Goal: Communication & Community: Answer question/provide support

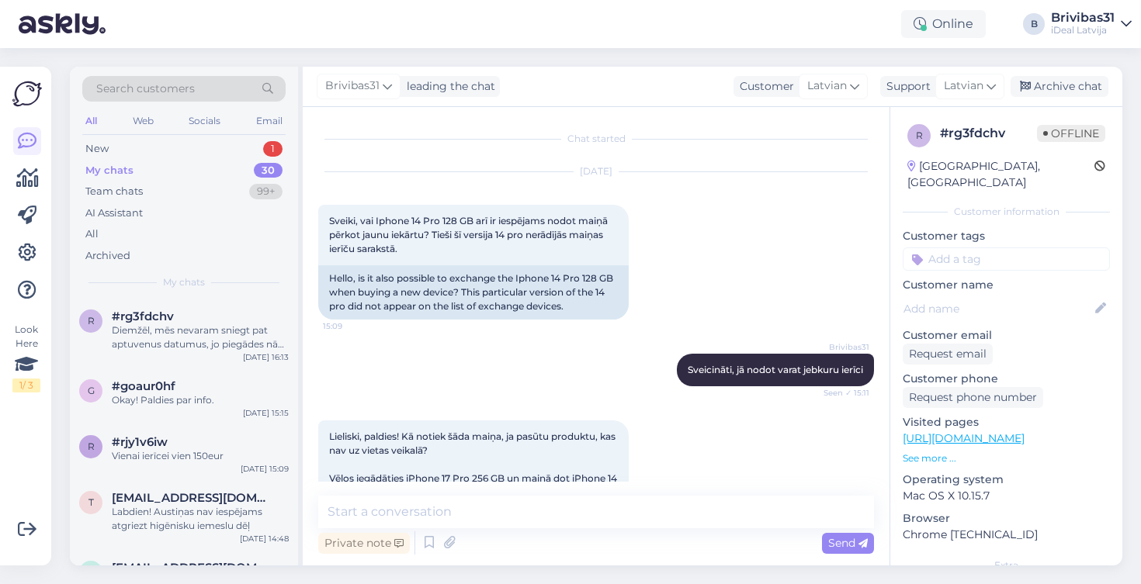
scroll to position [384, 0]
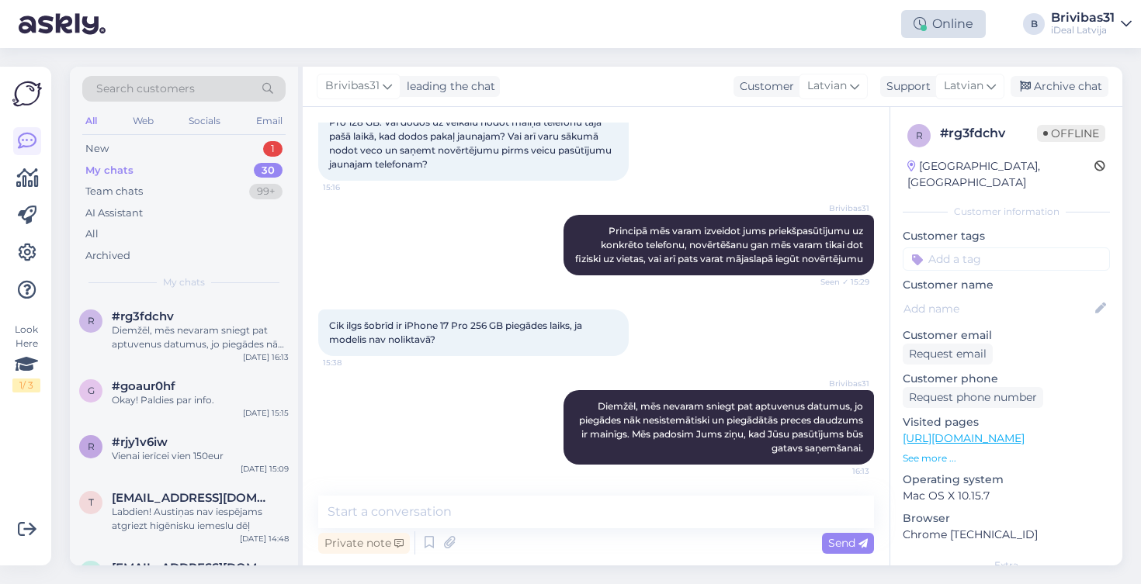
click at [955, 23] on div "Online" at bounding box center [943, 24] width 85 height 28
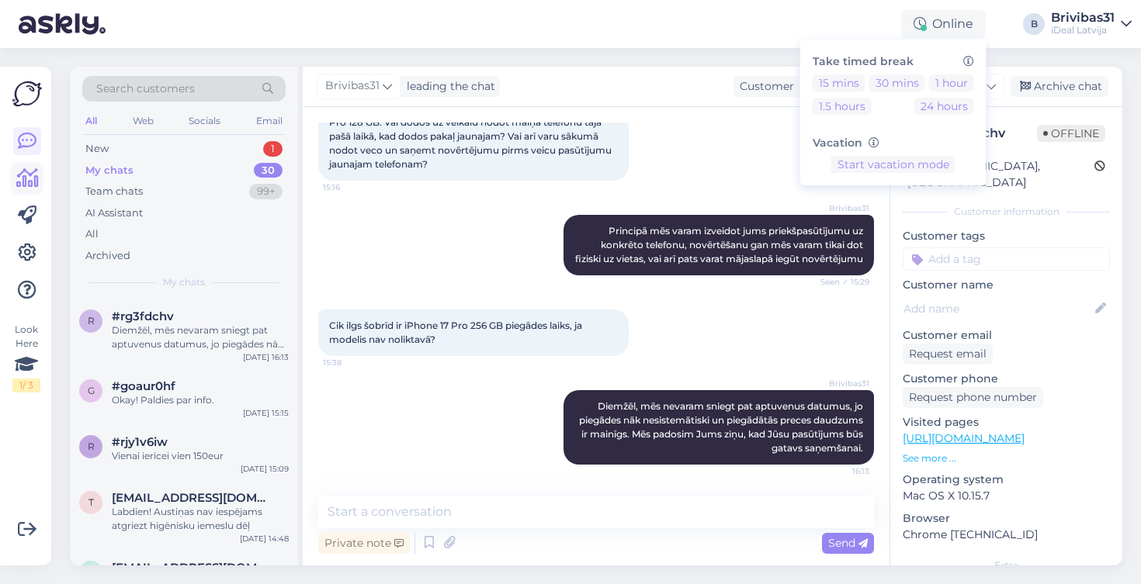
click at [27, 186] on icon at bounding box center [27, 178] width 22 height 19
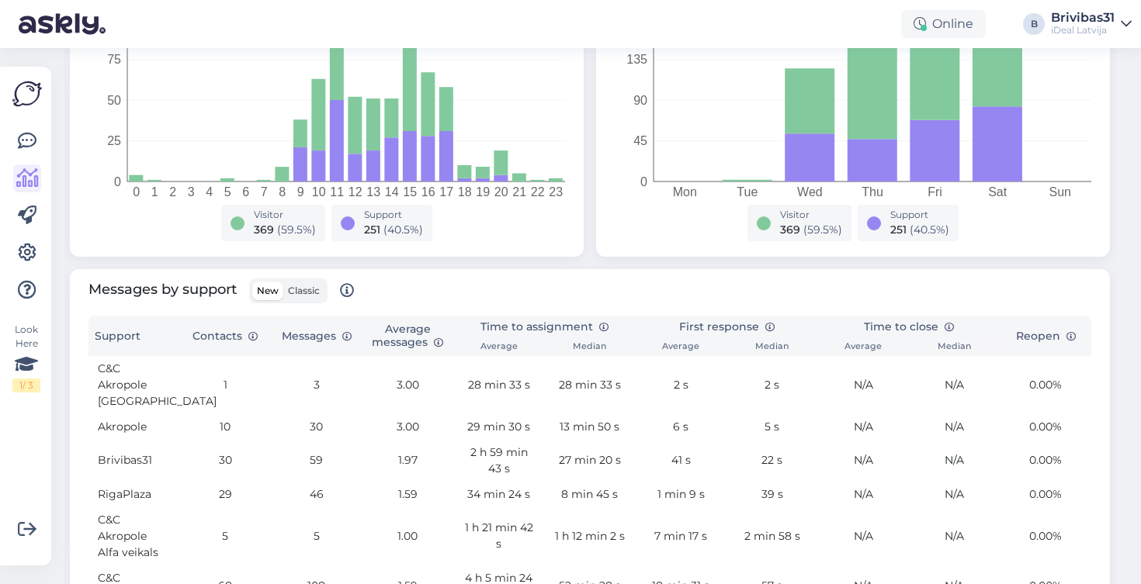
scroll to position [303, 0]
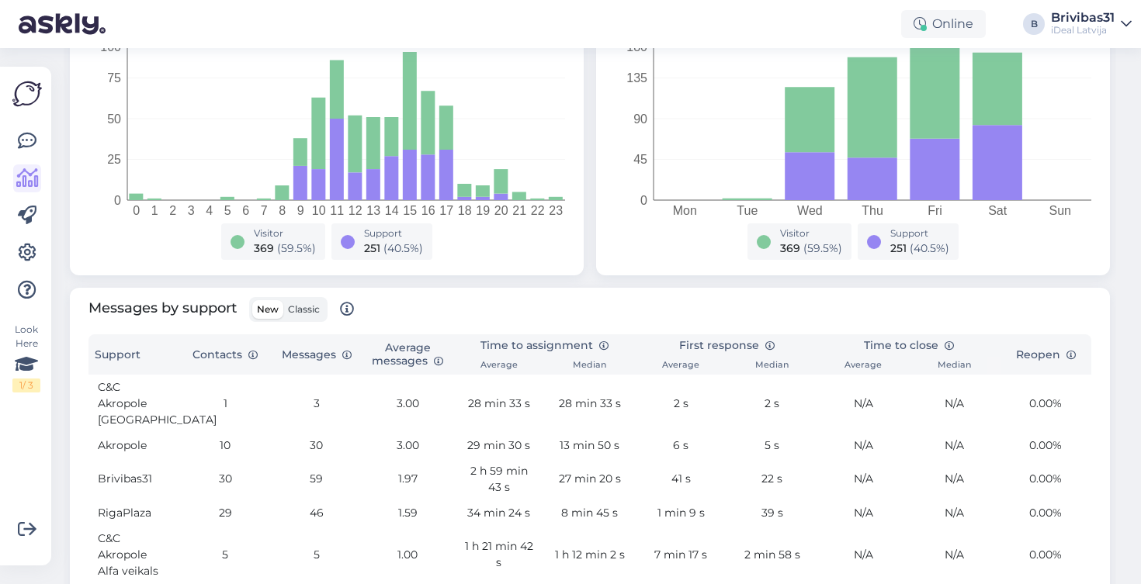
click at [306, 307] on span "Classic" at bounding box center [304, 309] width 32 height 12
click at [283, 300] on input "Classic" at bounding box center [283, 300] width 0 height 0
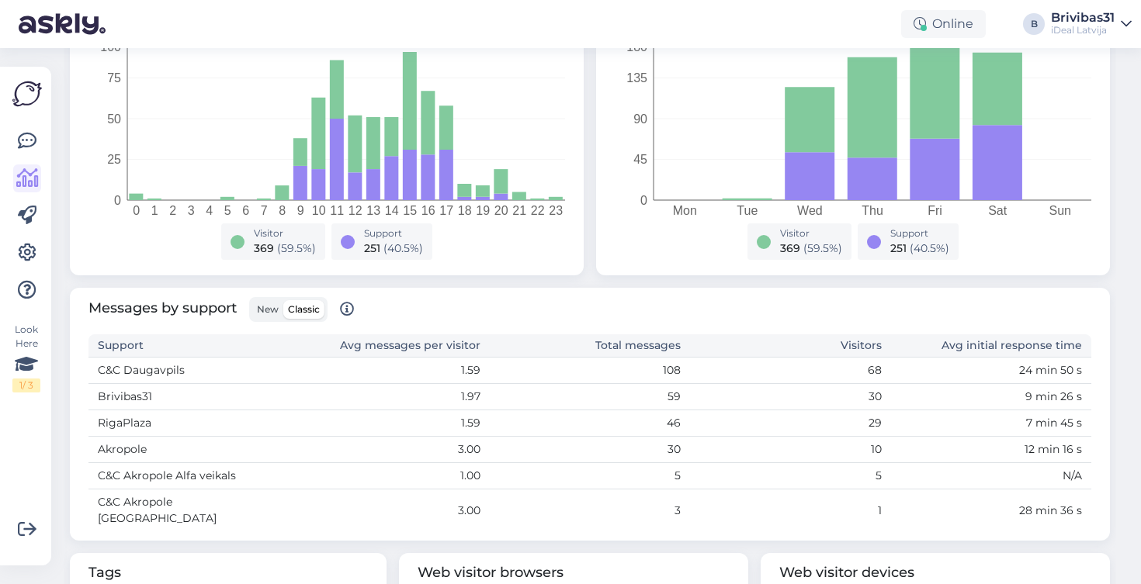
click at [272, 310] on span "New" at bounding box center [268, 309] width 22 height 12
click at [252, 300] on input "New" at bounding box center [252, 300] width 0 height 0
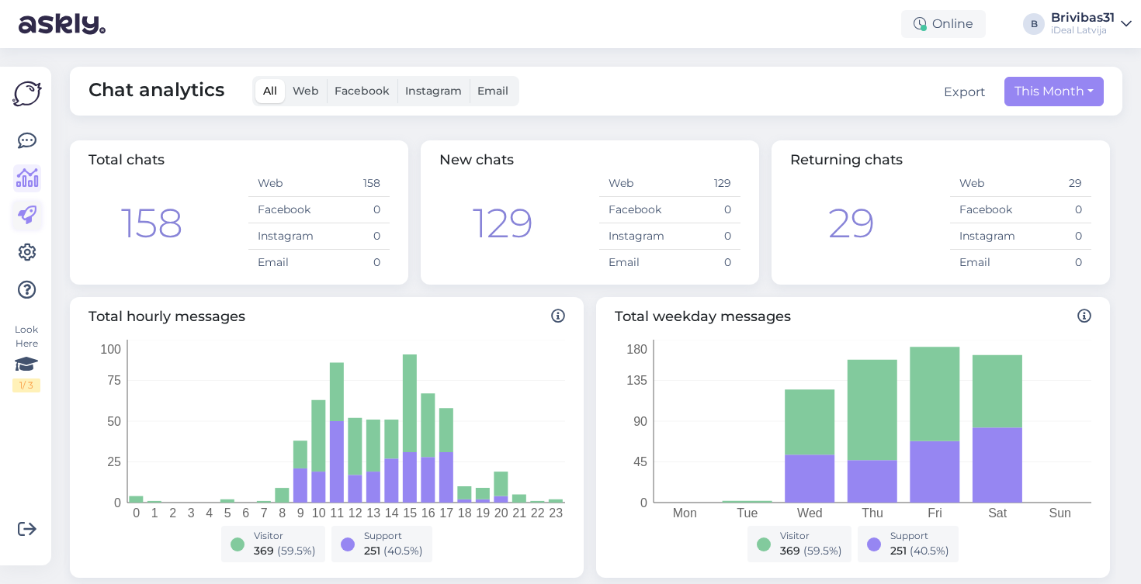
scroll to position [0, 0]
click at [27, 205] on link at bounding box center [27, 216] width 28 height 28
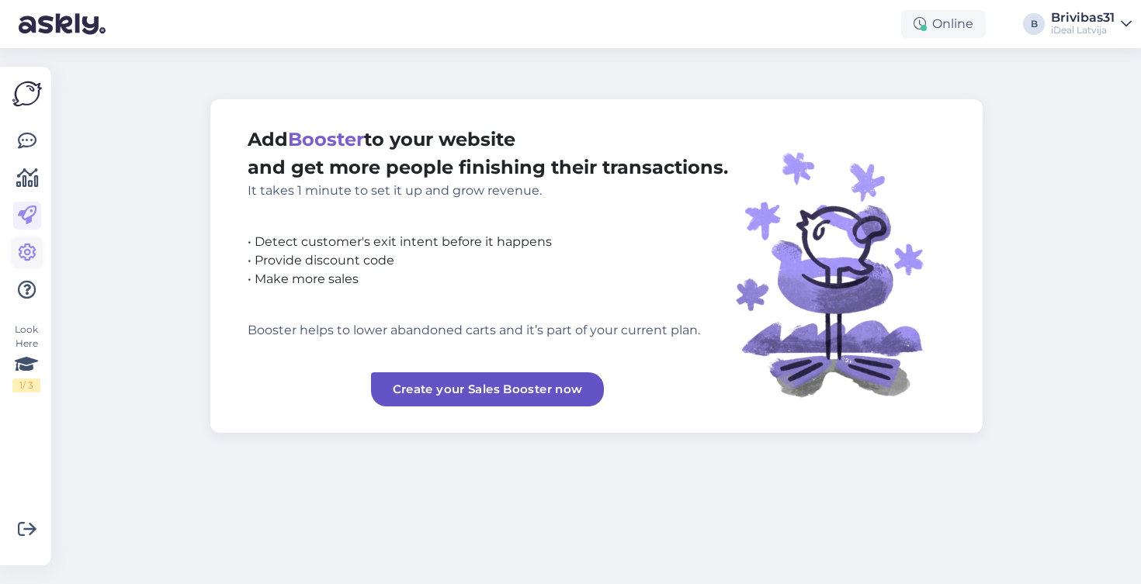
click at [26, 241] on link at bounding box center [27, 253] width 28 height 28
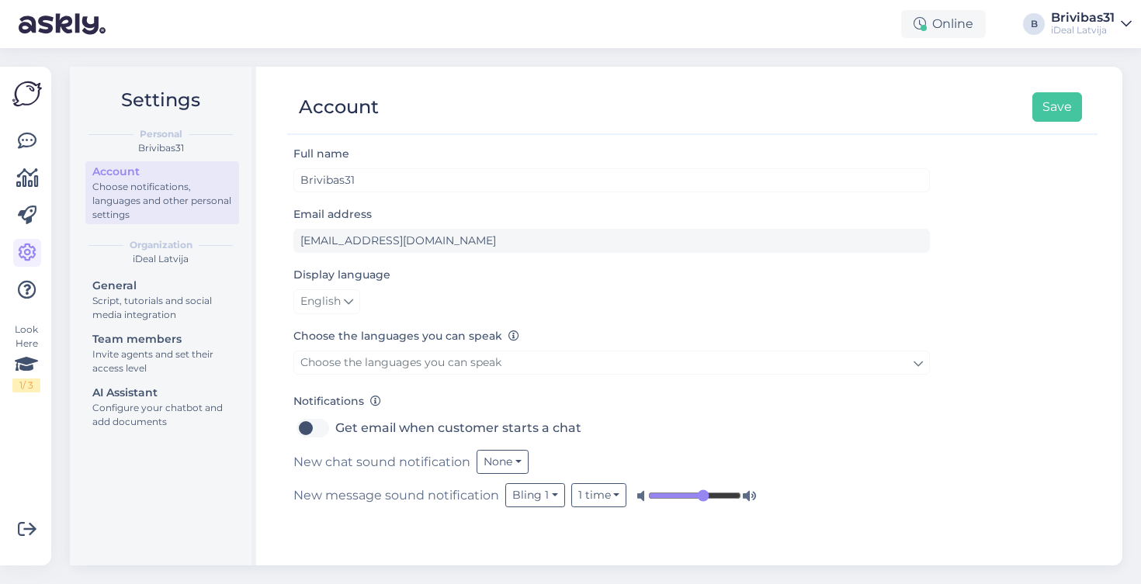
click at [161, 255] on div "iDeal Latvija" at bounding box center [160, 259] width 157 height 14
click at [542, 496] on button "Bling 1" at bounding box center [535, 495] width 60 height 24
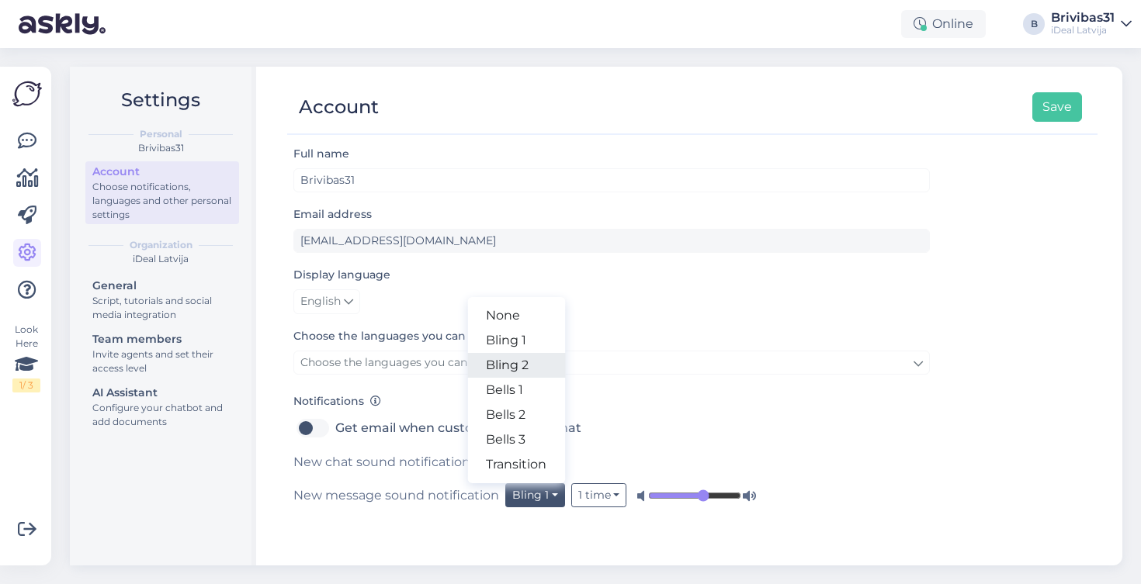
click at [525, 364] on link "Bling 2" at bounding box center [516, 365] width 98 height 25
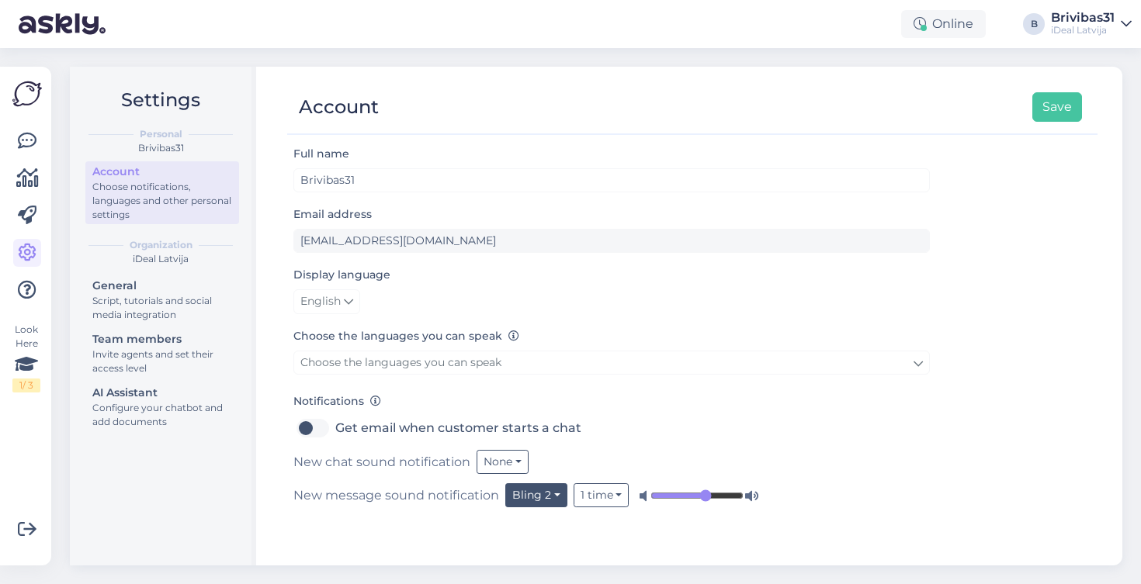
click at [545, 488] on button "Bling 2" at bounding box center [536, 495] width 62 height 24
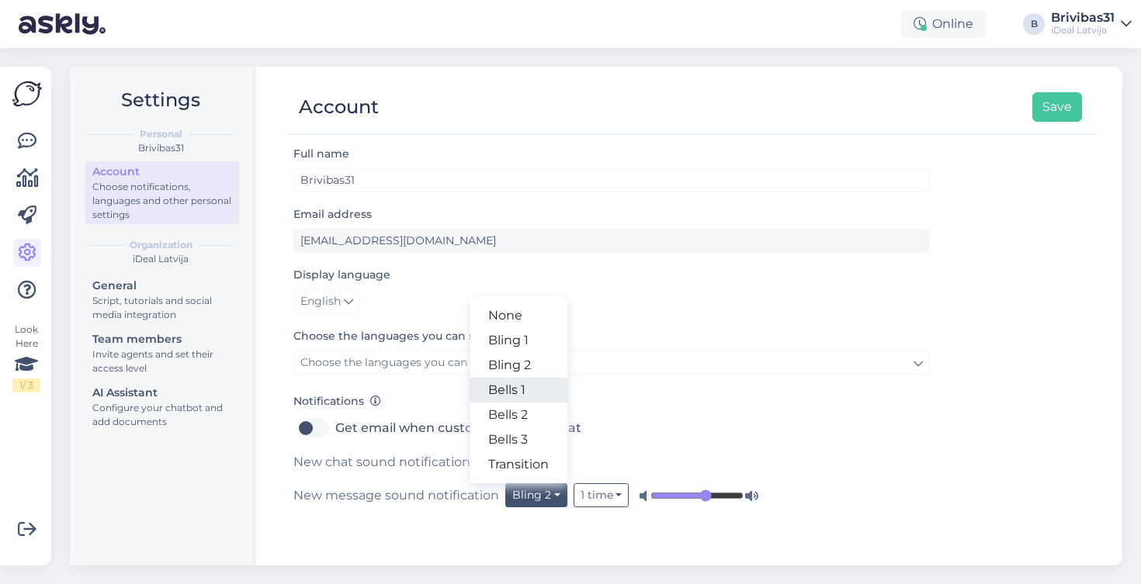
click at [527, 388] on link "Bells 1" at bounding box center [518, 390] width 98 height 25
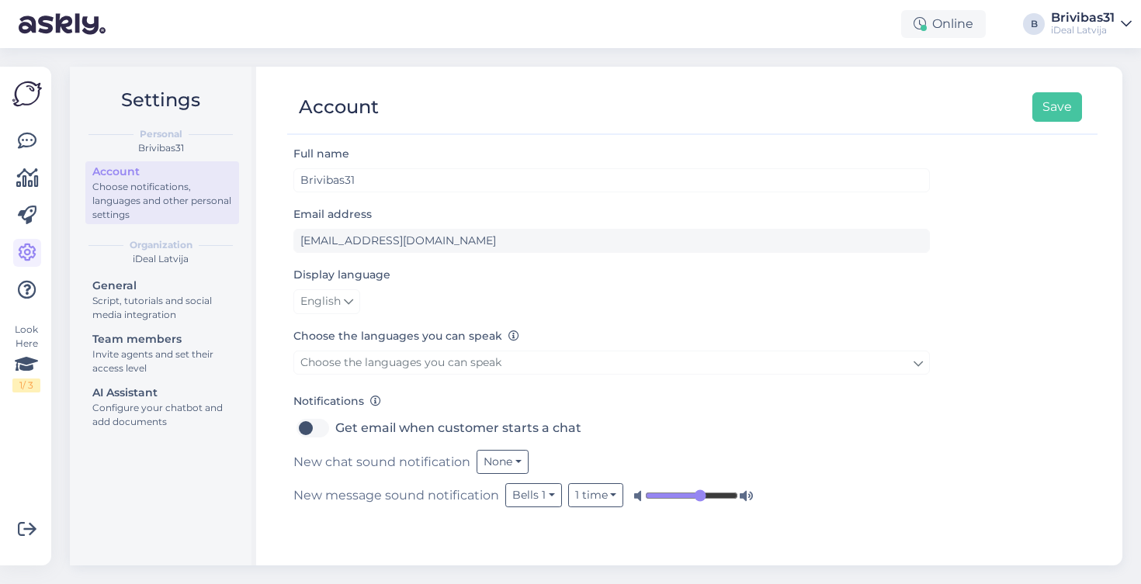
click at [29, 102] on img at bounding box center [26, 93] width 29 height 29
click at [29, 137] on icon at bounding box center [27, 141] width 19 height 19
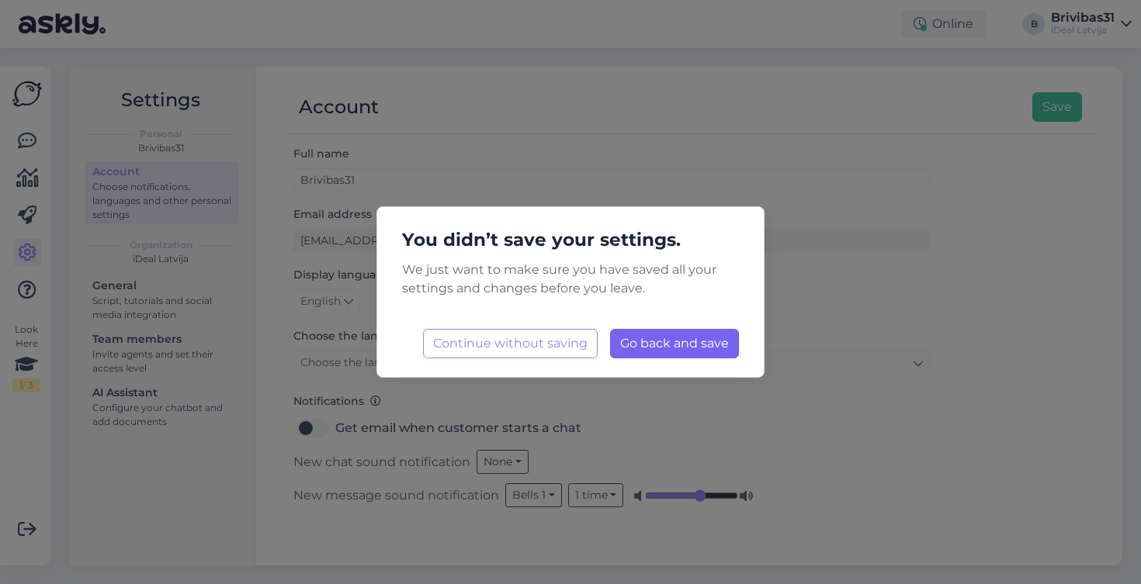
click at [670, 345] on span "Go back and save" at bounding box center [674, 343] width 109 height 15
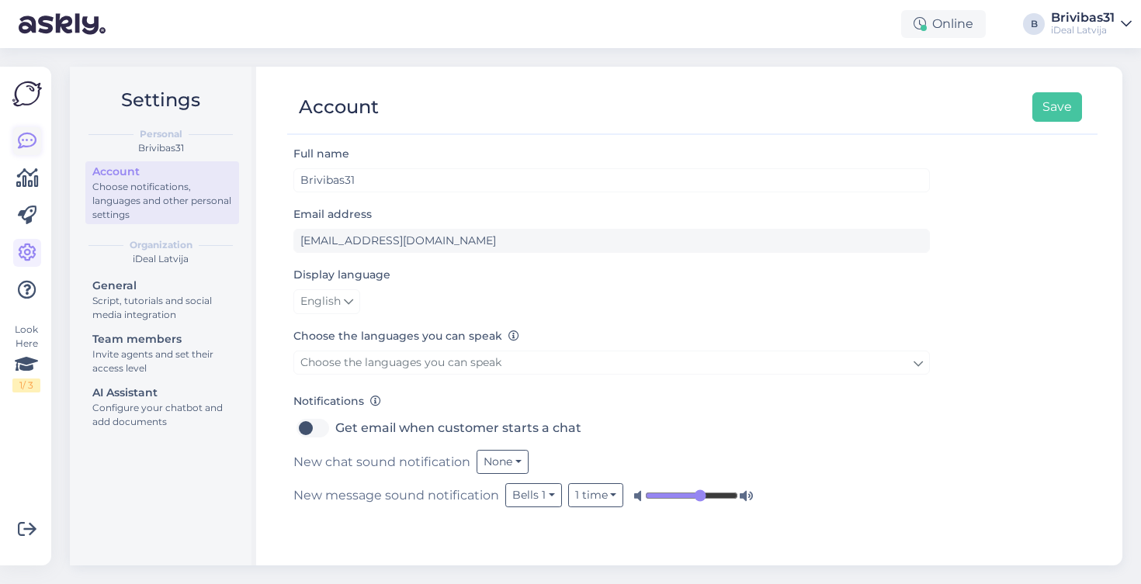
click at [15, 140] on link at bounding box center [27, 141] width 28 height 28
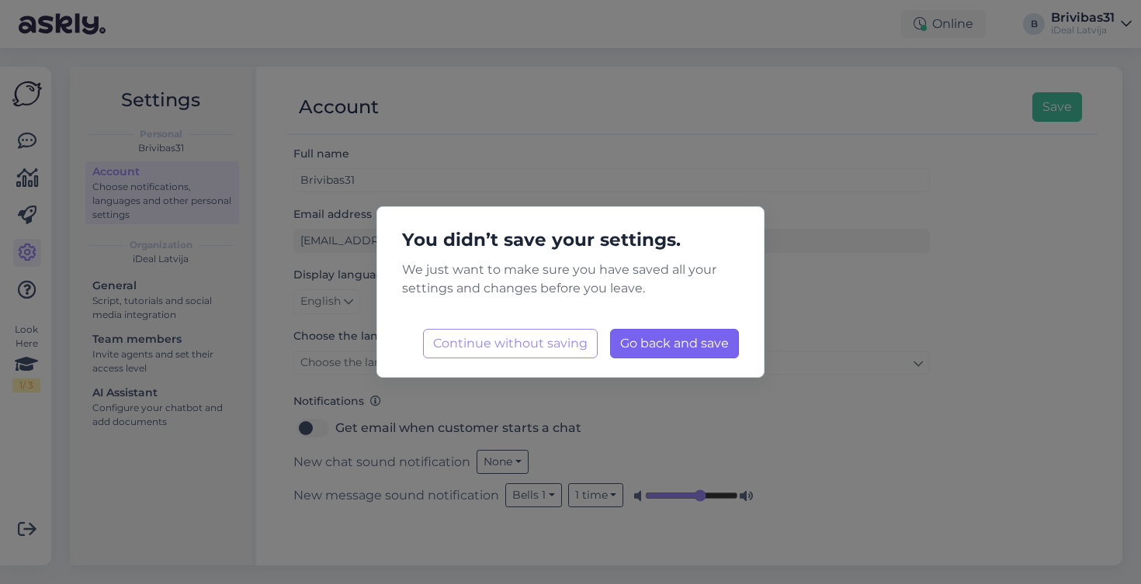
click at [650, 341] on span "Go back and save" at bounding box center [674, 343] width 109 height 15
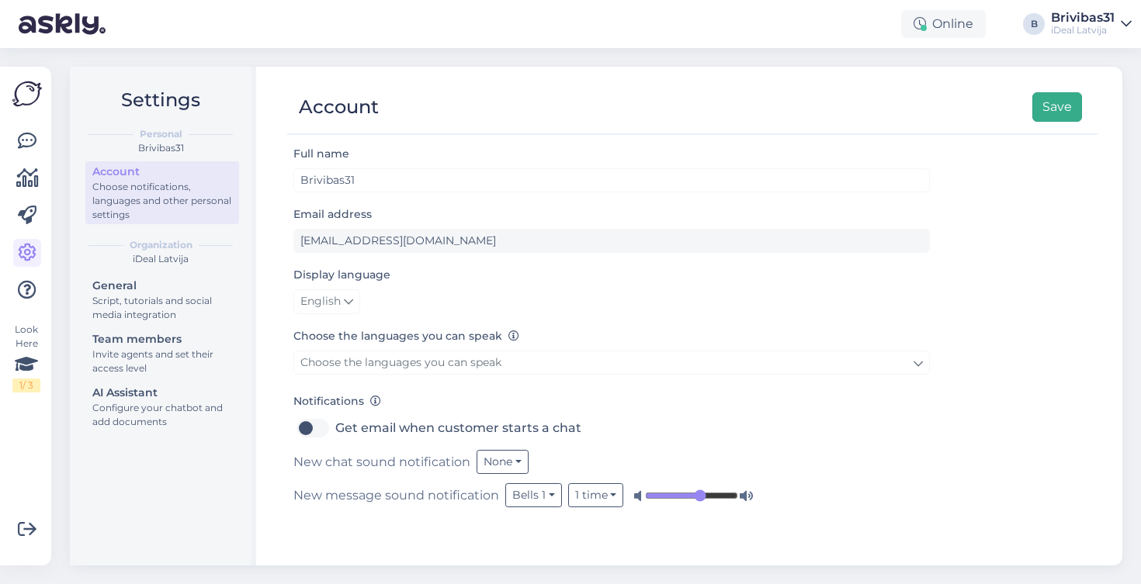
click at [1057, 111] on button "Save" at bounding box center [1057, 106] width 50 height 29
click at [14, 139] on link at bounding box center [27, 141] width 28 height 28
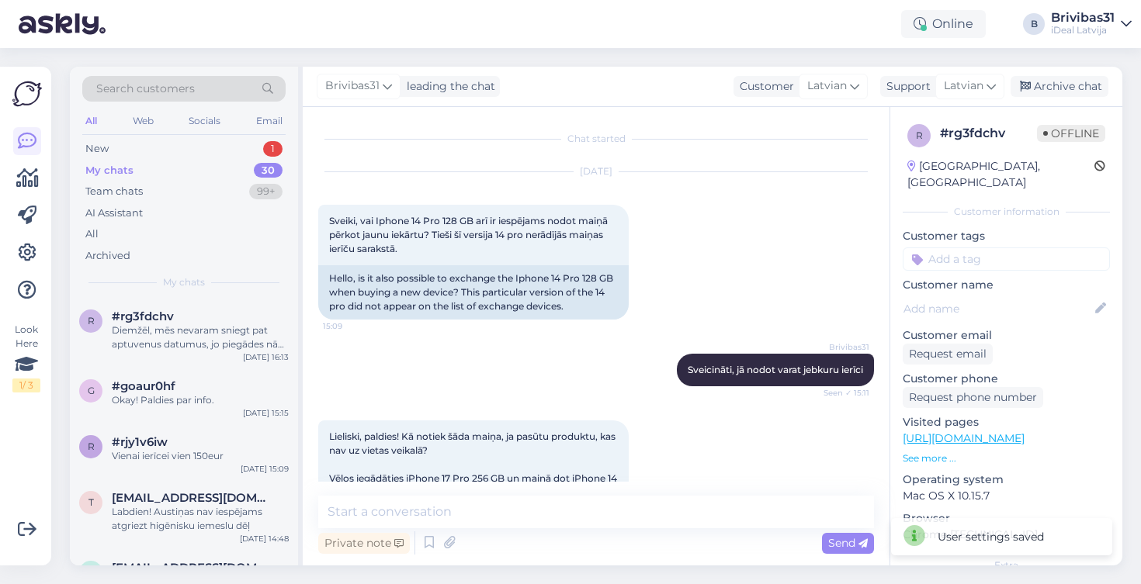
scroll to position [214, 0]
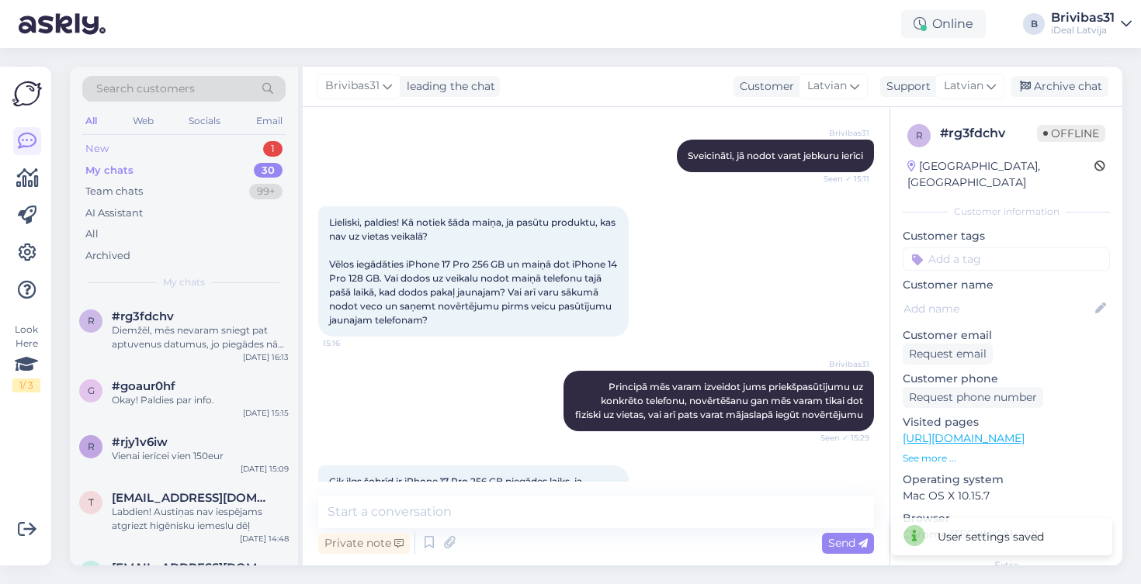
click at [147, 141] on div "New 1" at bounding box center [183, 149] width 203 height 22
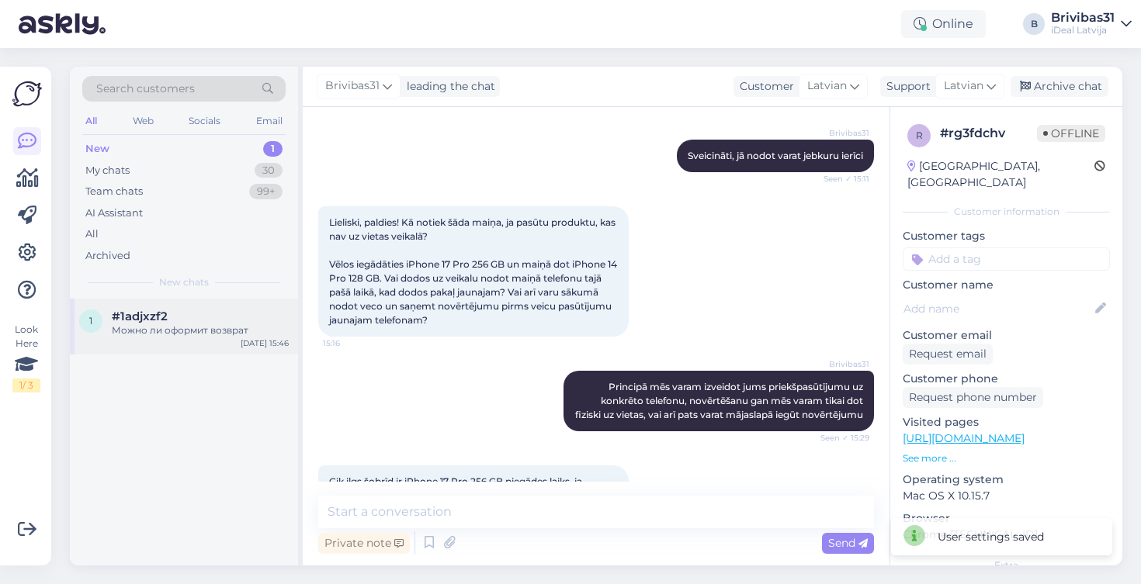
click at [157, 327] on div "Можно ли оформит возврат" at bounding box center [200, 331] width 177 height 14
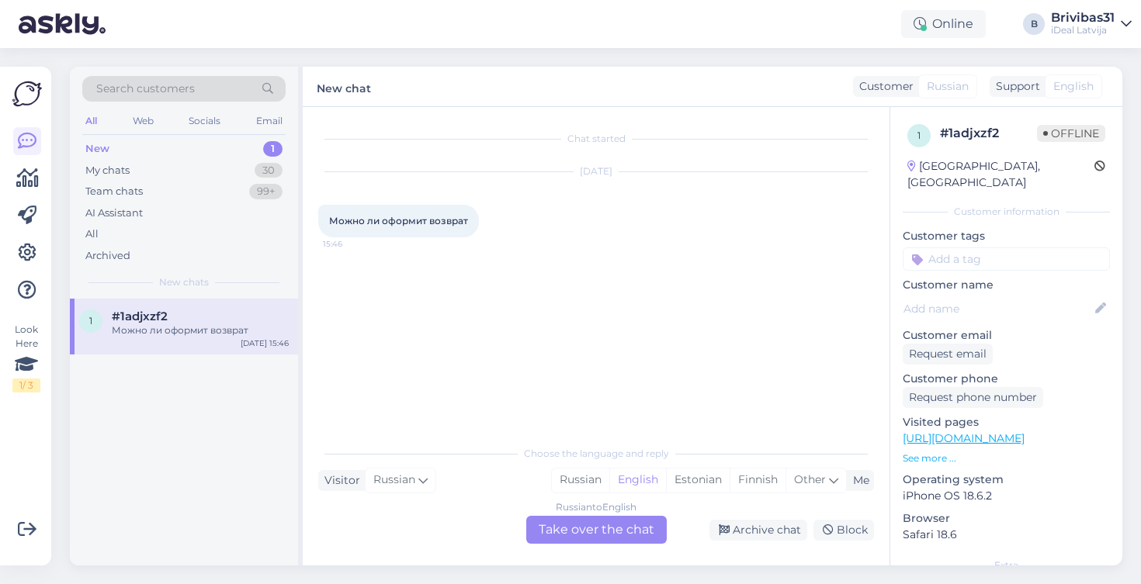
click at [389, 226] on span "Можно ли оформит возврат" at bounding box center [398, 221] width 139 height 12
copy div "Можно ли оформит возврат 15:46"
click at [825, 483] on div "Other" at bounding box center [815, 480] width 61 height 23
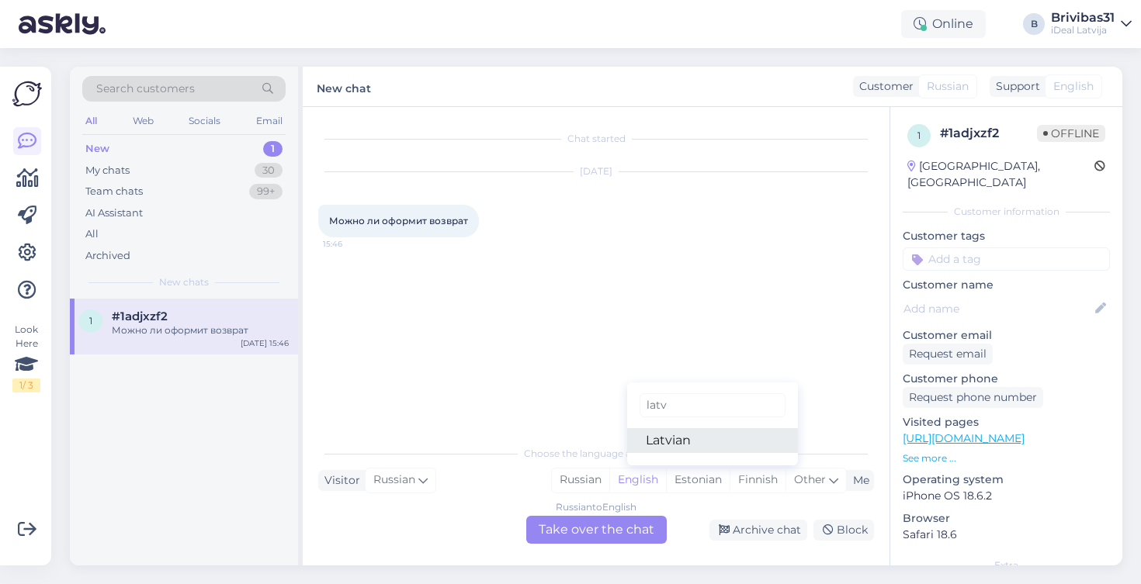
type input "latv"
click at [718, 434] on link "Latvian" at bounding box center [712, 440] width 171 height 25
click at [640, 524] on div "Russian to Latvian Take over the chat" at bounding box center [596, 530] width 140 height 28
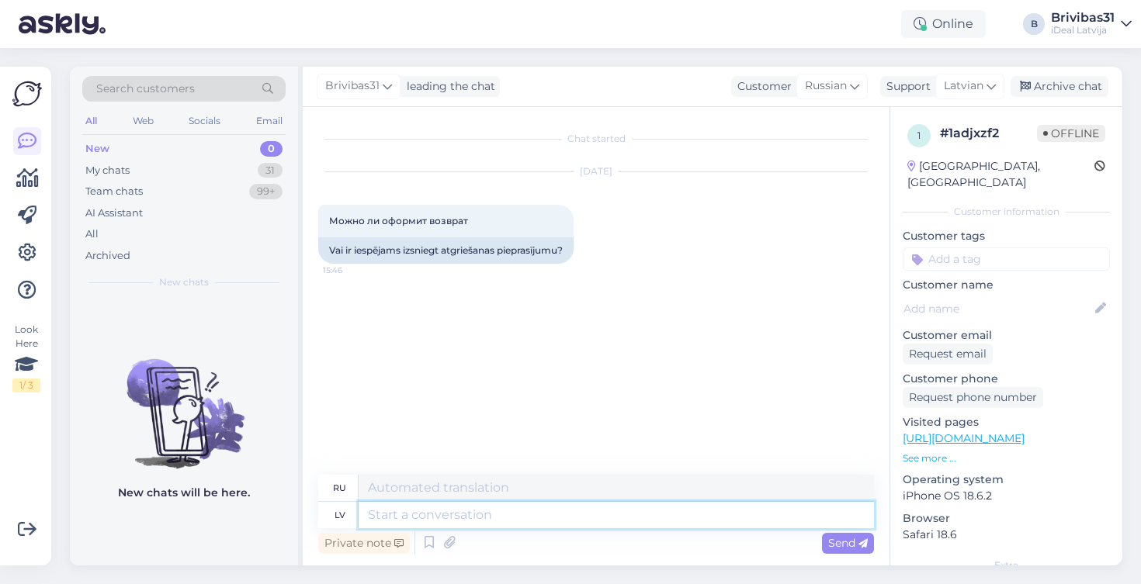
click at [605, 519] on textarea at bounding box center [615, 515] width 515 height 26
type textarea "Kā"
type textarea "Как"
type textarea "Kā Jūs"
type textarea "Как вы?"
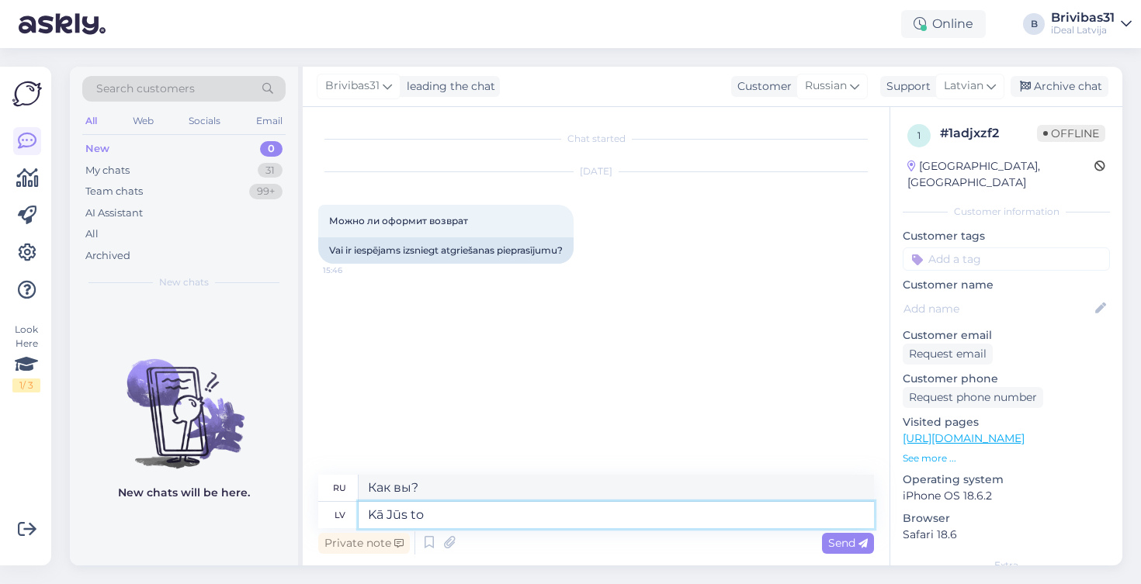
type textarea "Kā Jūs to"
type textarea "Как вы это делаете?"
type textarea "Kā Jūs to domājāt?"
type textarea "Что вы имели в виду?"
type textarea "Kā Jūs to domājāt?"
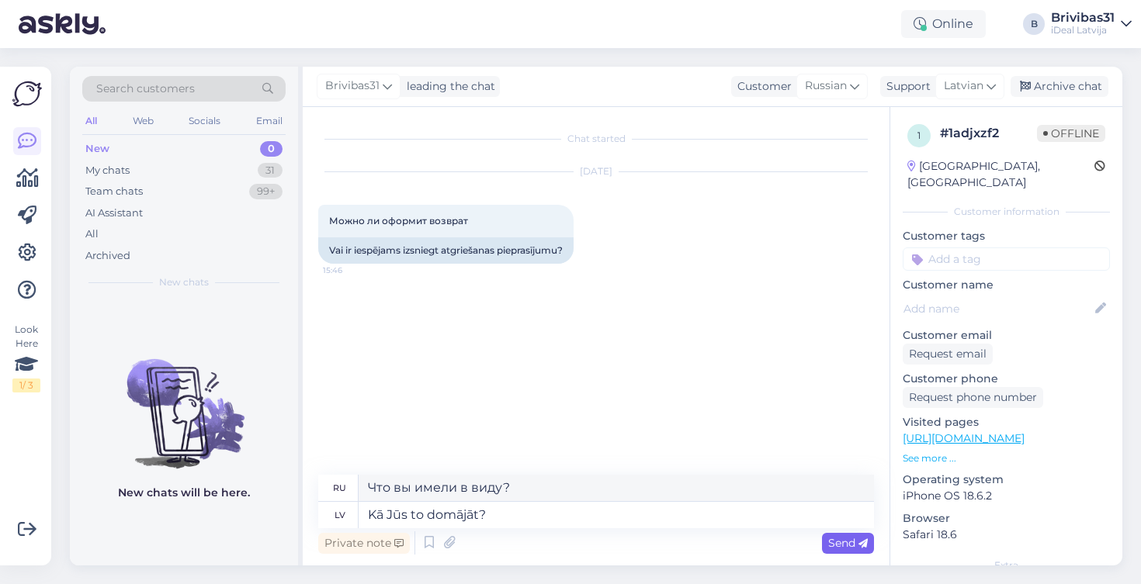
click at [833, 544] on span "Send" at bounding box center [848, 543] width 40 height 14
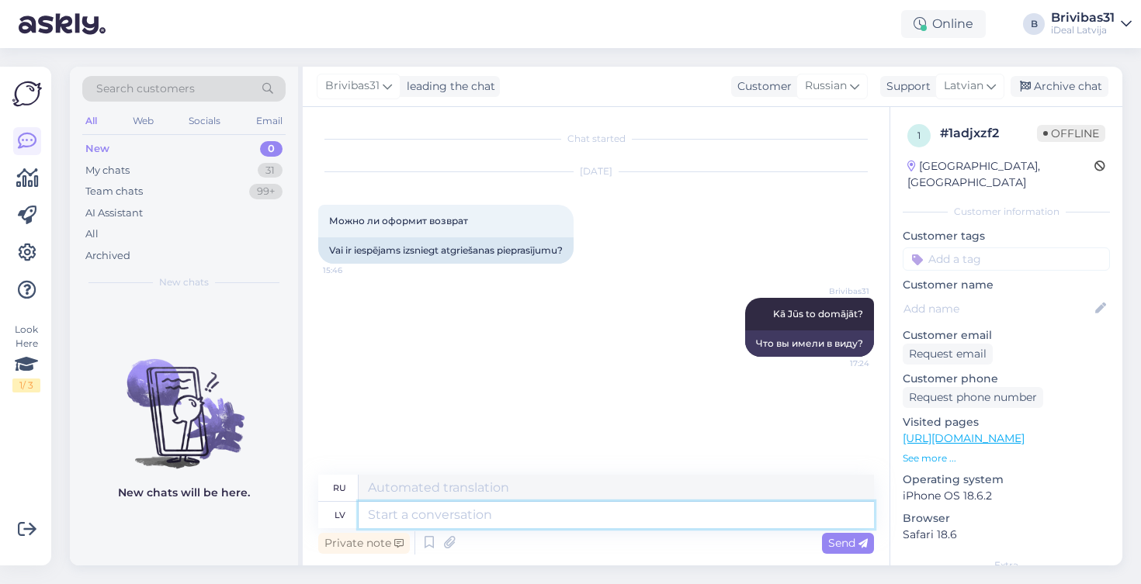
click at [440, 505] on textarea at bounding box center [615, 515] width 515 height 26
paste textarea "[URL][DOMAIN_NAME]"
type textarea "[URL][DOMAIN_NAME]"
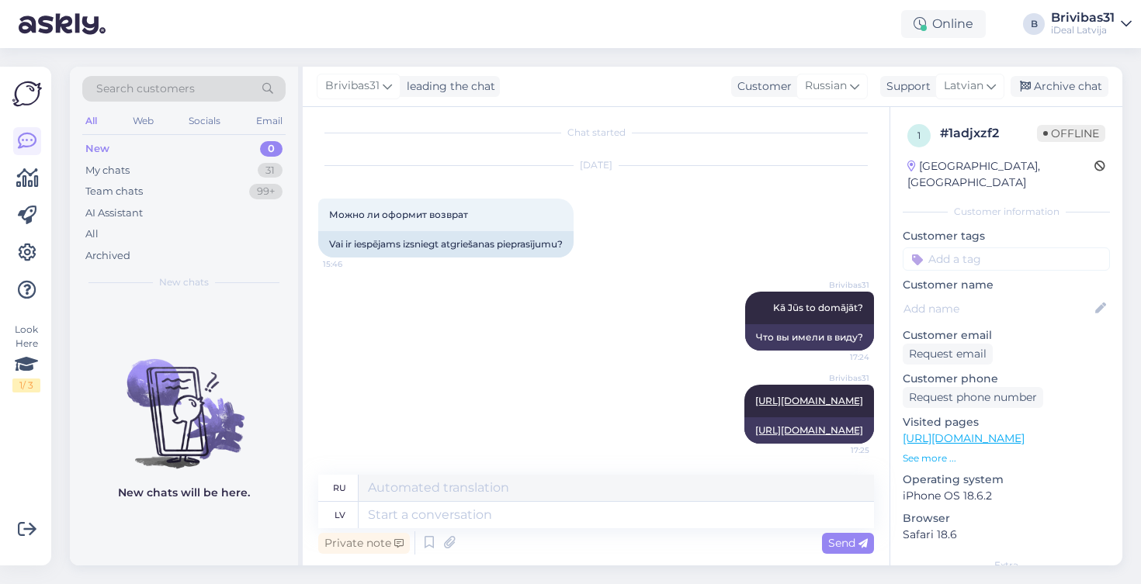
click at [488, 444] on div "Brivibas31 [URL][DOMAIN_NAME] 17:25 [URL][DOMAIN_NAME]" at bounding box center [596, 414] width 556 height 93
click at [172, 169] on div "My chats 31" at bounding box center [183, 171] width 203 height 22
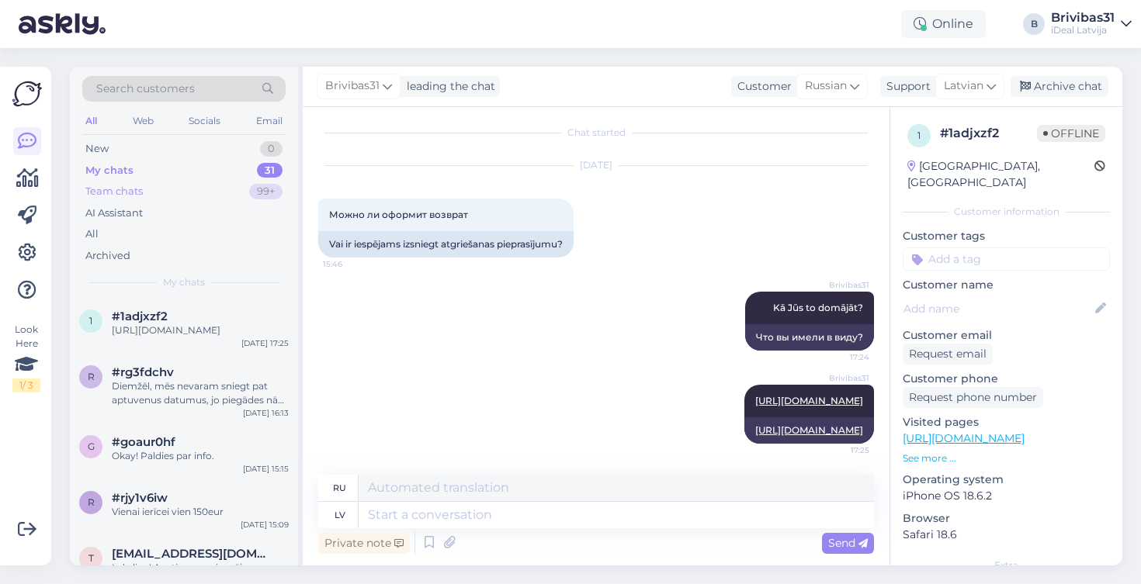
click at [134, 185] on div "Team chats" at bounding box center [113, 192] width 57 height 16
